Goal: Check status: Check status

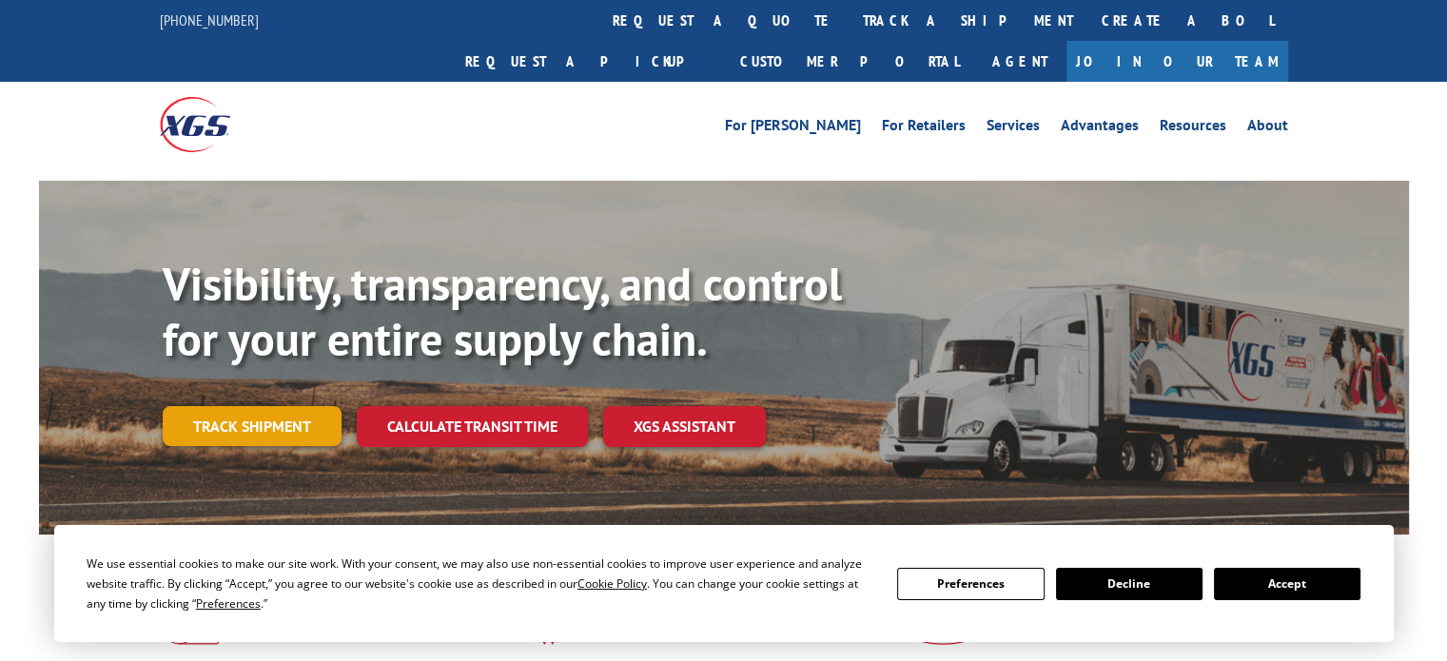
click at [270, 406] on link "Track shipment" at bounding box center [252, 426] width 179 height 40
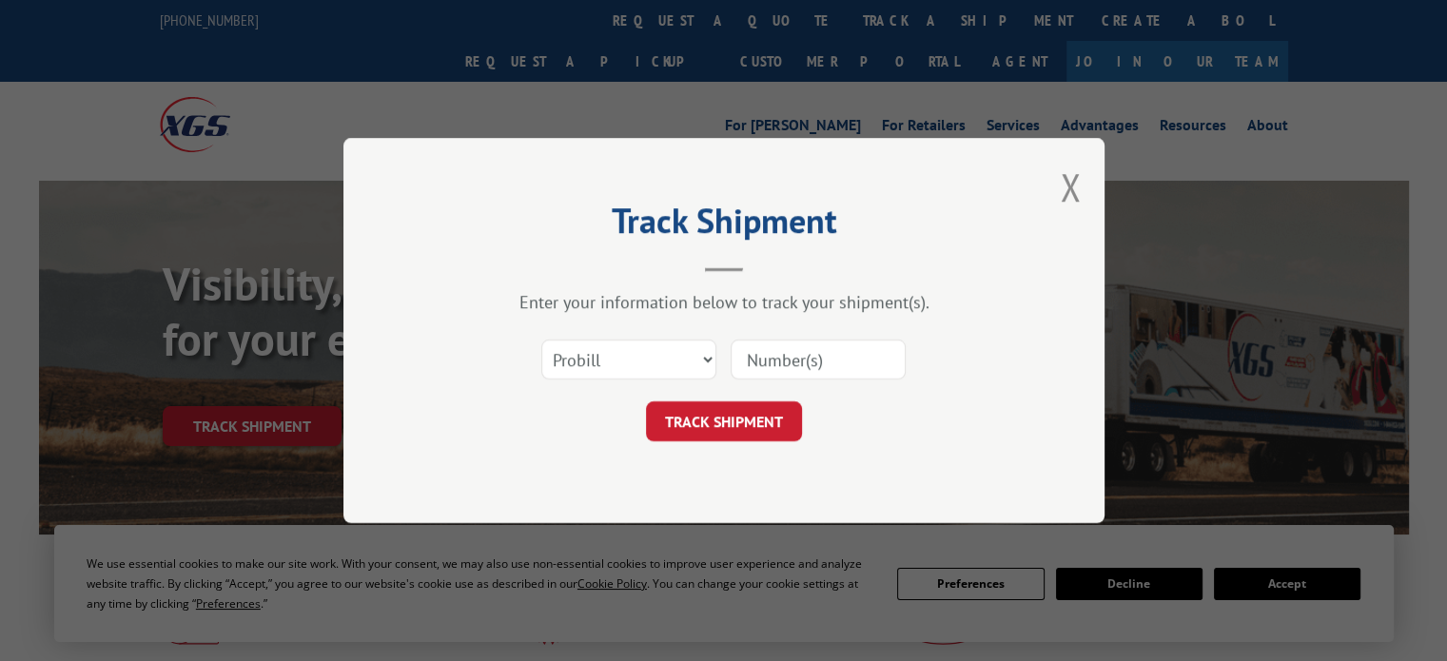
click at [774, 357] on input at bounding box center [817, 360] width 175 height 40
paste input "16945387"
type input "16945387"
click at [735, 419] on button "TRACK SHIPMENT" at bounding box center [724, 421] width 156 height 40
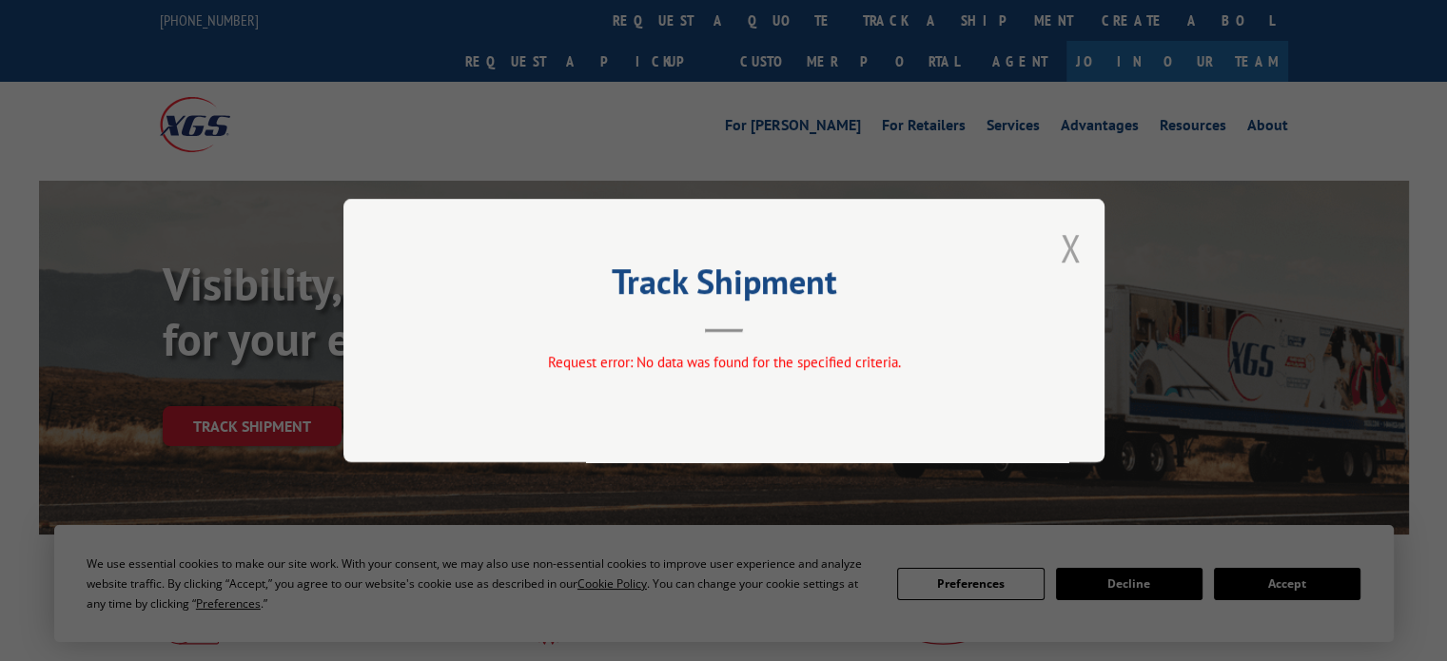
click at [1065, 241] on button "Close modal" at bounding box center [1070, 248] width 21 height 50
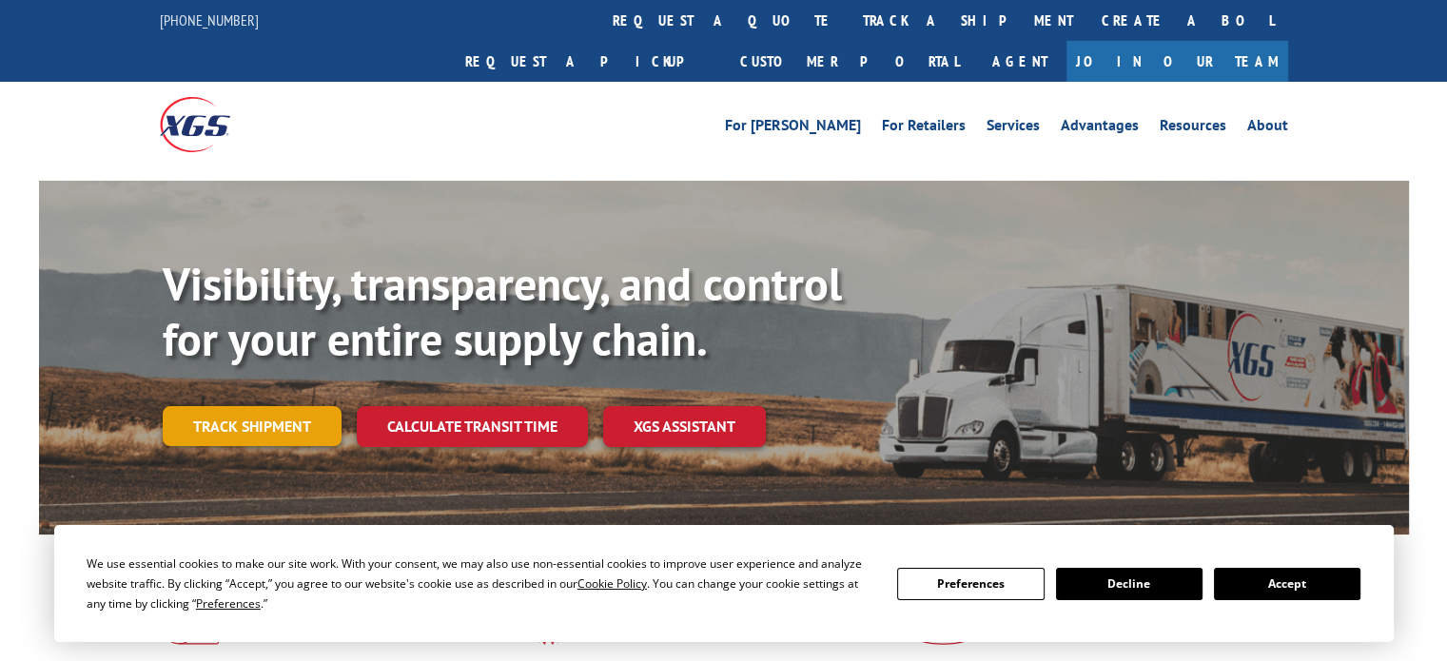
click at [226, 406] on link "Track shipment" at bounding box center [252, 426] width 179 height 40
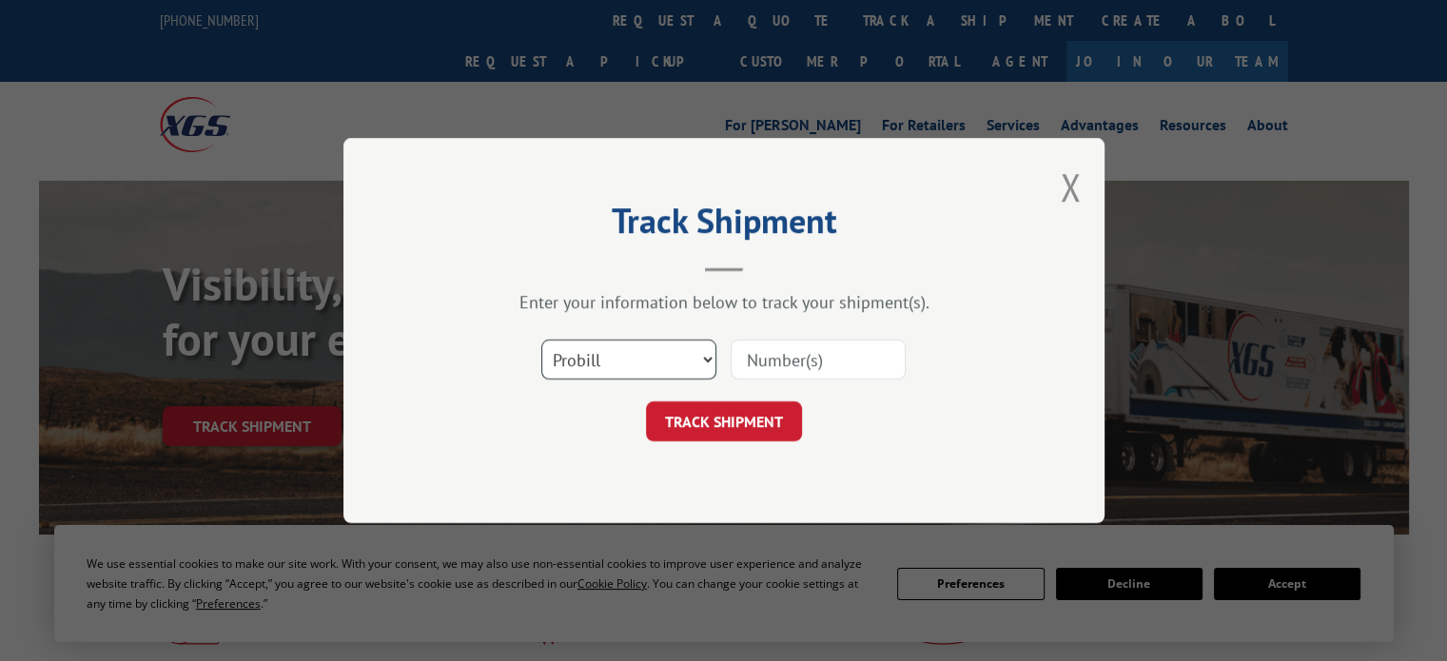
click at [646, 369] on select "Select category... Probill BOL PO" at bounding box center [628, 360] width 175 height 40
select select "bol"
click at [541, 340] on select "Select category... Probill BOL PO" at bounding box center [628, 360] width 175 height 40
click at [737, 350] on input at bounding box center [817, 360] width 175 height 40
type input "16945387"
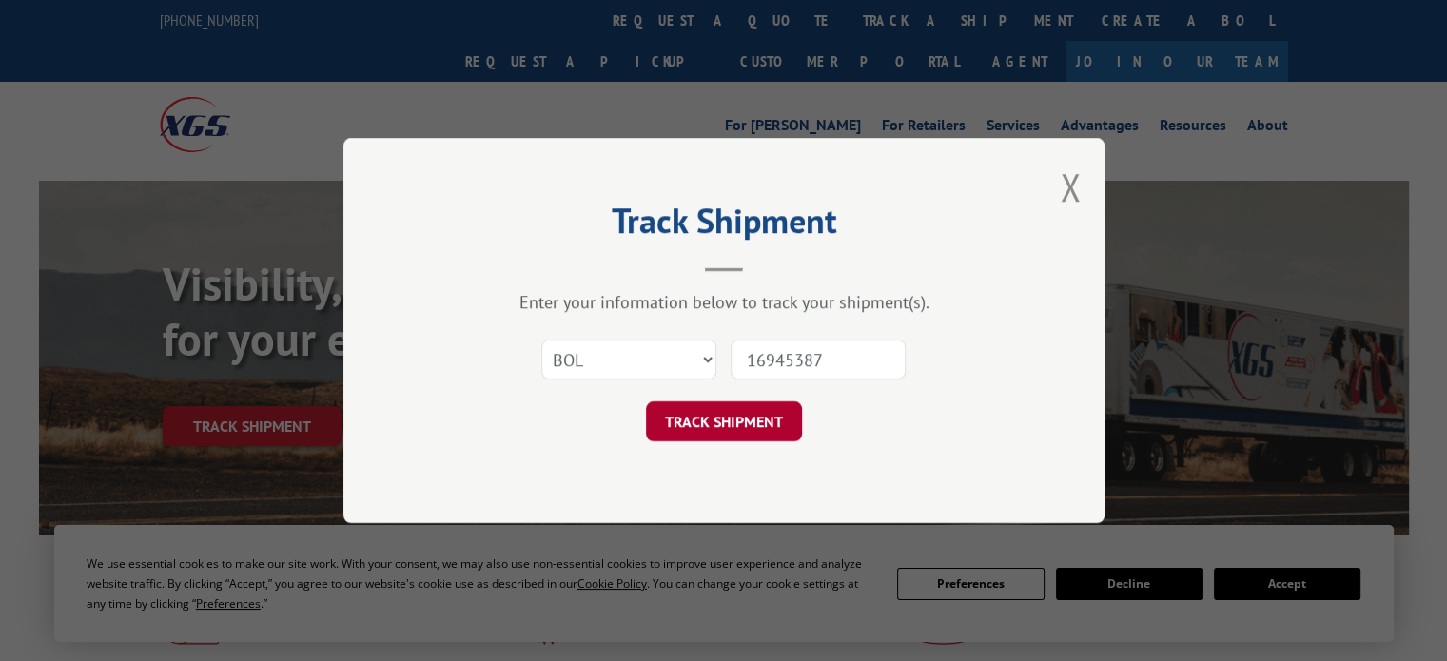
click at [753, 418] on button "TRACK SHIPMENT" at bounding box center [724, 421] width 156 height 40
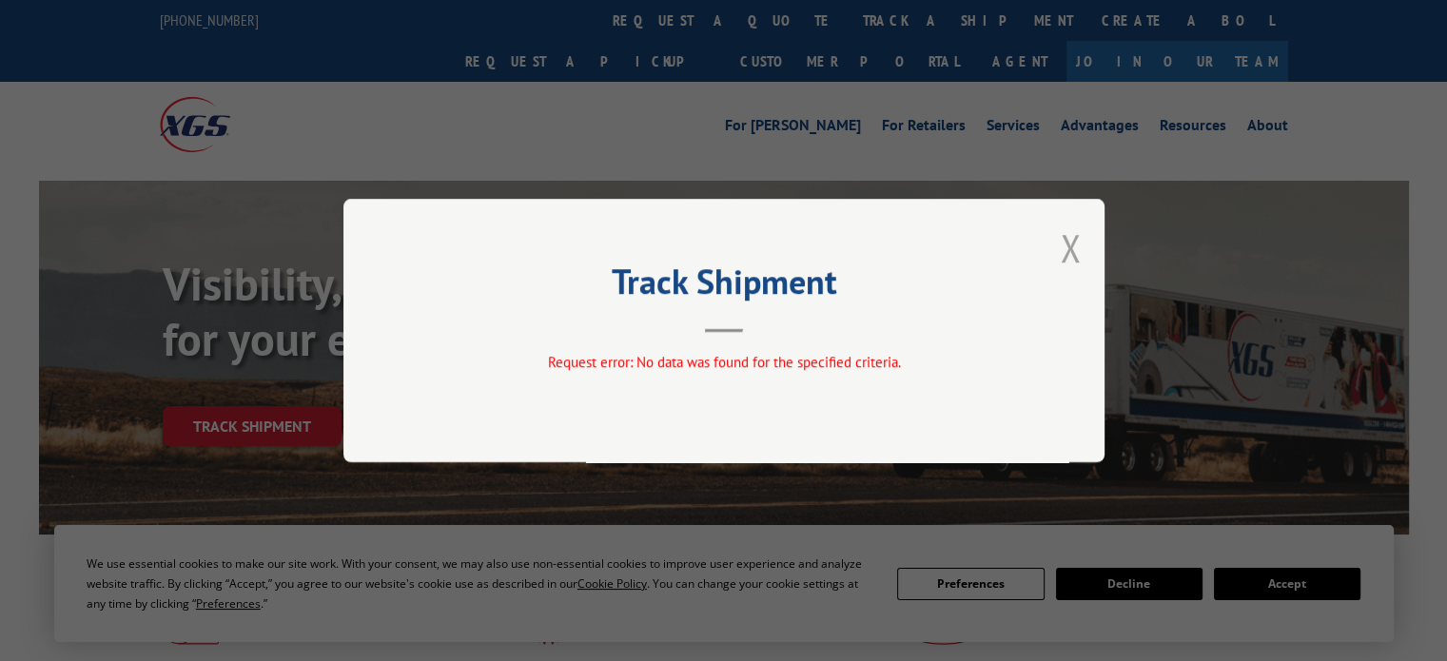
click at [1073, 247] on button "Close modal" at bounding box center [1070, 248] width 21 height 50
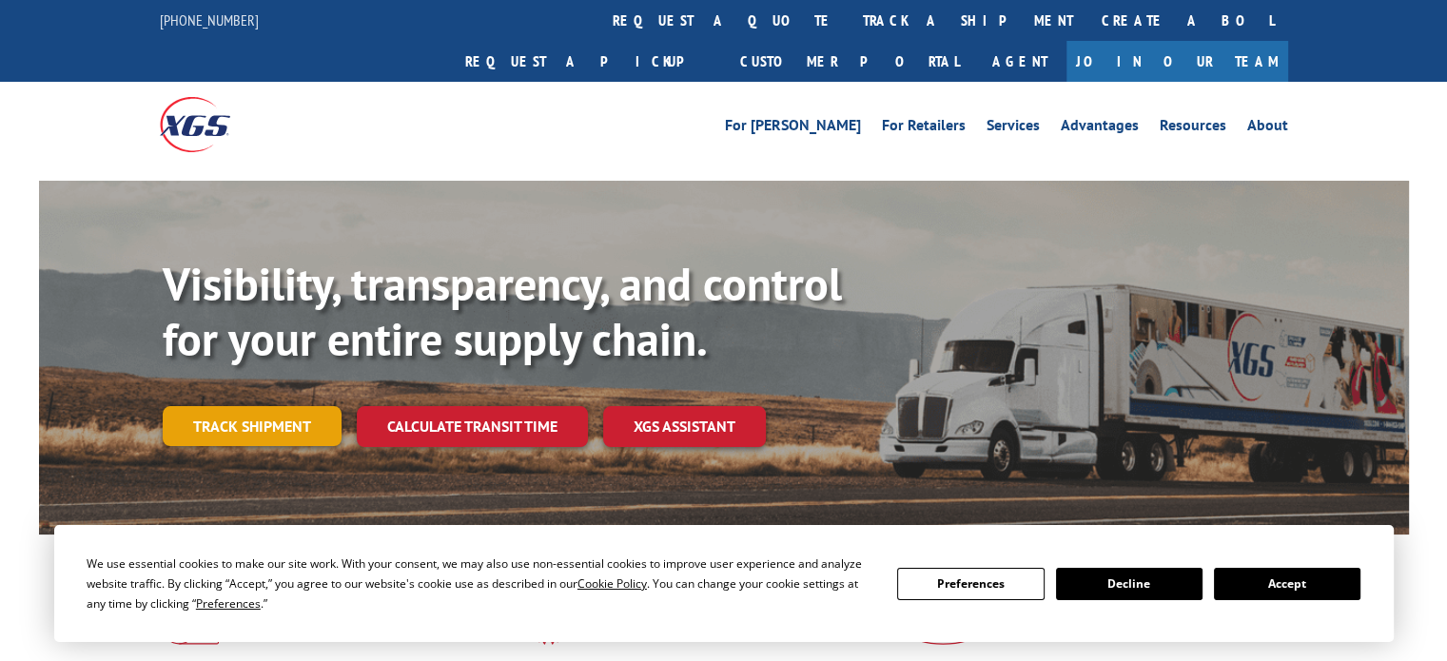
click at [246, 406] on link "Track shipment" at bounding box center [252, 426] width 179 height 40
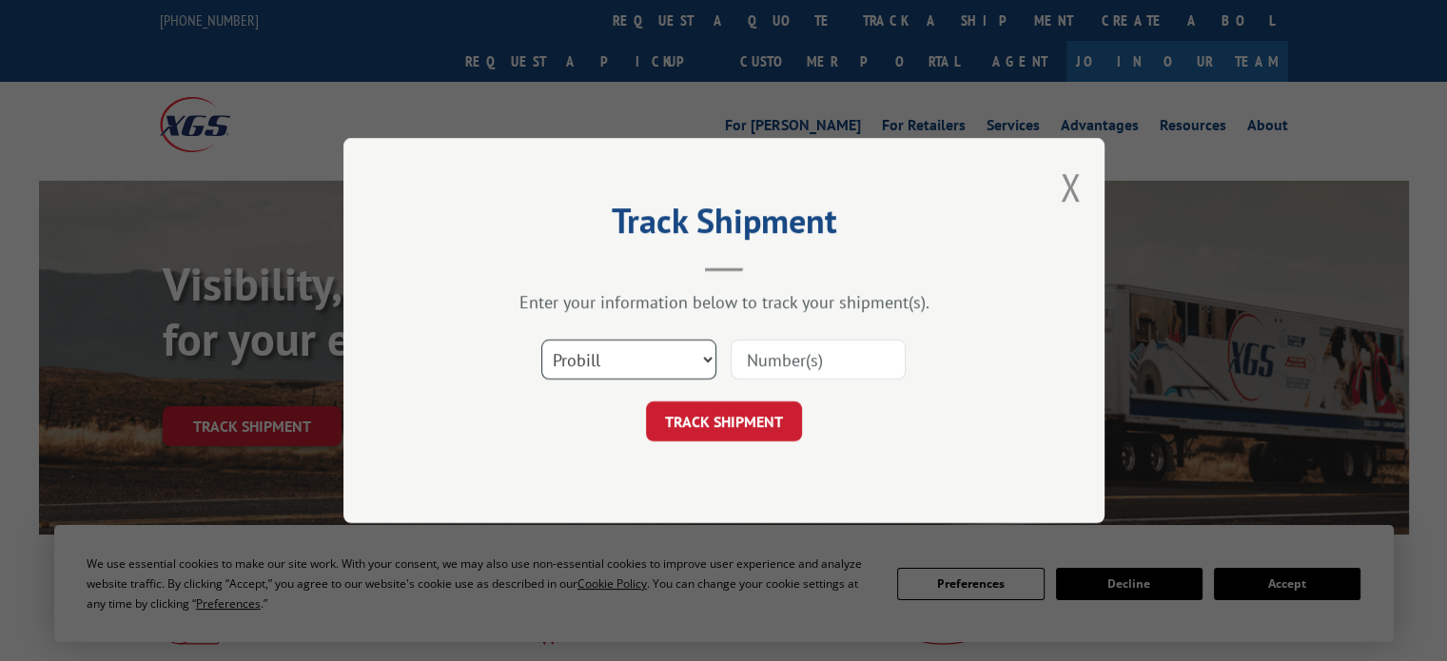
click at [647, 366] on select "Select category... Probill BOL PO" at bounding box center [628, 360] width 175 height 40
select select "po"
click at [541, 340] on select "Select category... Probill BOL PO" at bounding box center [628, 360] width 175 height 40
click at [755, 364] on input at bounding box center [817, 360] width 175 height 40
type input "16945387"
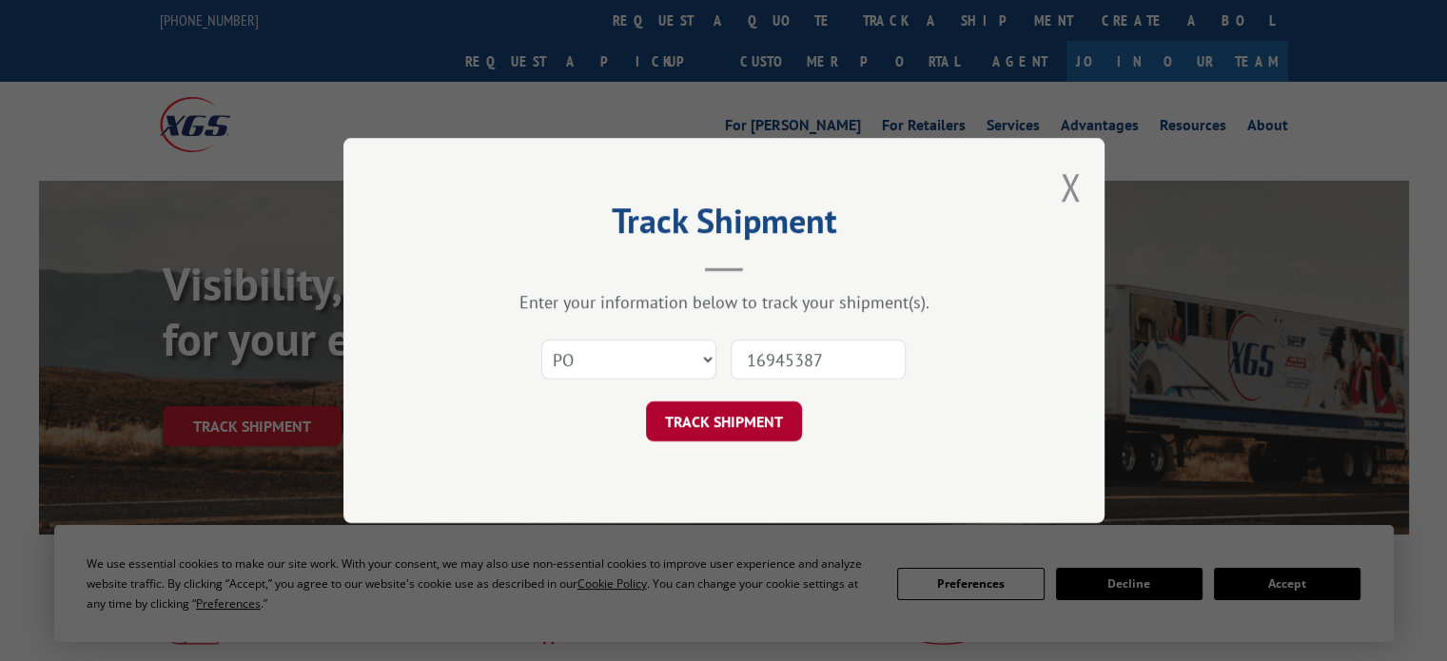
click at [736, 428] on button "TRACK SHIPMENT" at bounding box center [724, 421] width 156 height 40
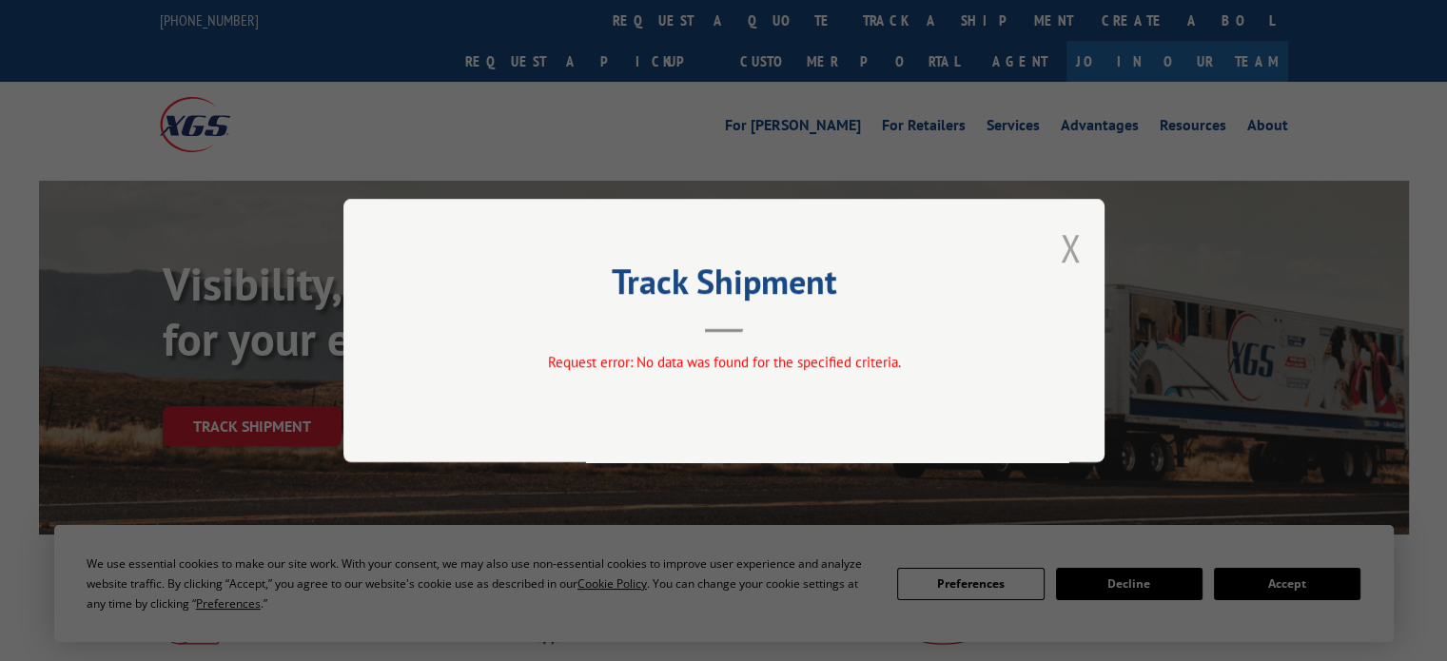
click at [1080, 256] on button "Close modal" at bounding box center [1070, 248] width 21 height 50
